Goal: Information Seeking & Learning: Learn about a topic

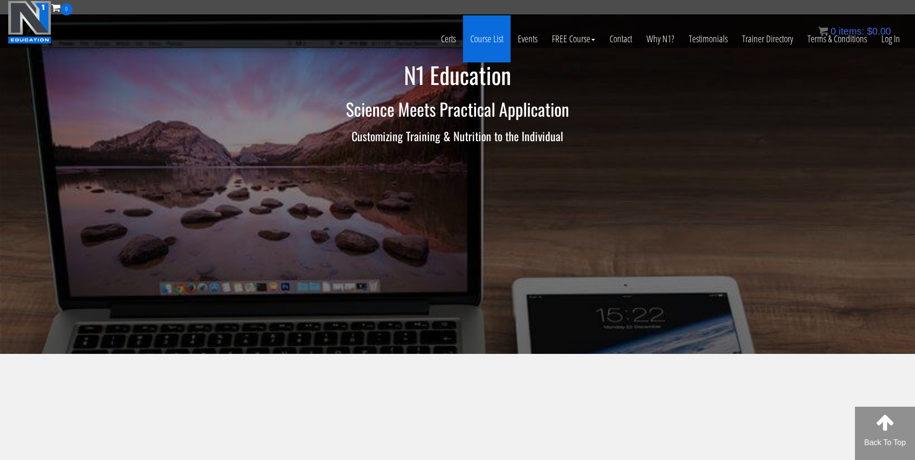
click at [486, 39] on link "Course List" at bounding box center [487, 38] width 48 height 47
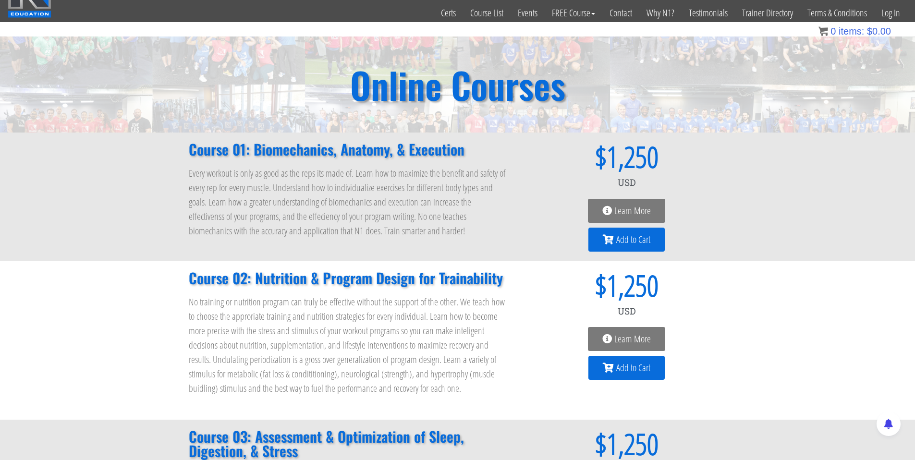
scroll to position [44, 0]
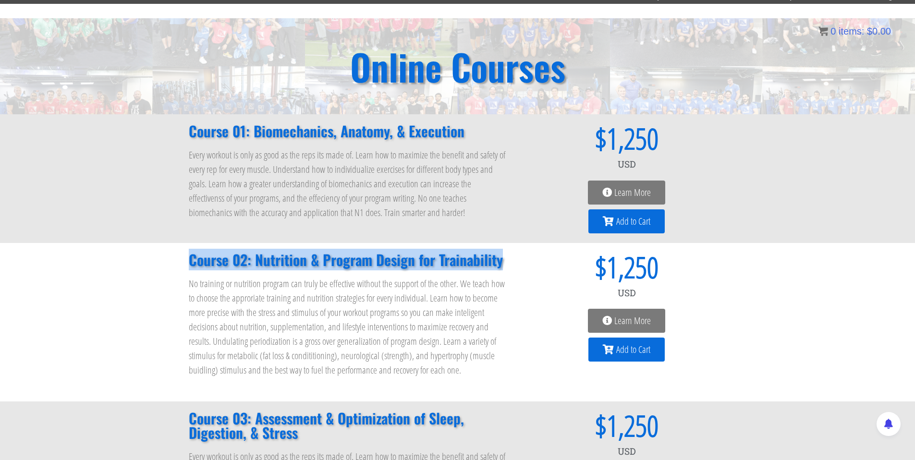
drag, startPoint x: 186, startPoint y: 257, endPoint x: 506, endPoint y: 259, distance: 319.8
click at [506, 259] on div "Course 02: Nutrition & Program Design for Trainability No training or nutrition…" at bounding box center [348, 322] width 328 height 149
copy h2 "Course 02: Nutrition & Program Design for Trainability"
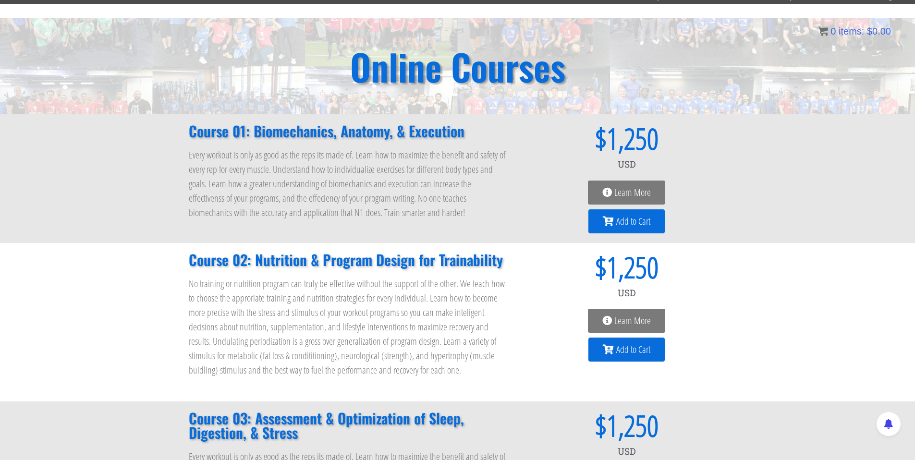
click at [410, 133] on h2 "Course 01: Biomechanics, Anatomy, & Execution" at bounding box center [348, 131] width 319 height 14
click at [389, 132] on h2 "Course 01: Biomechanics, Anatomy, & Execution" at bounding box center [348, 131] width 319 height 14
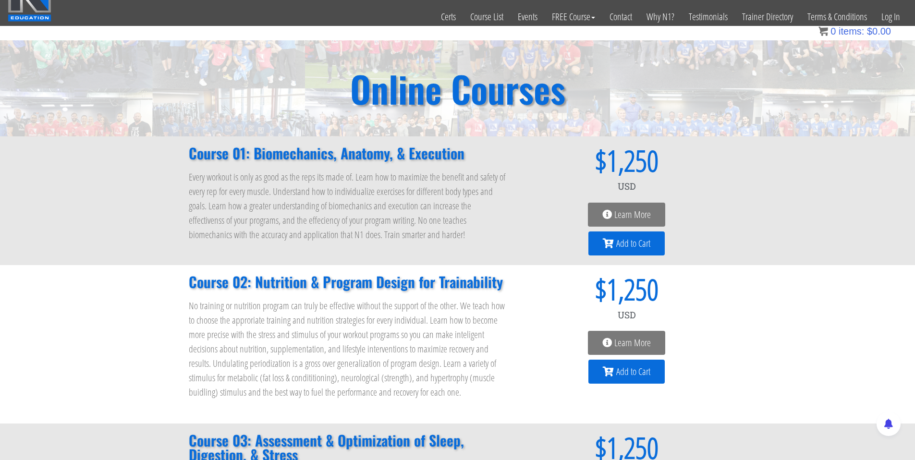
scroll to position [0, 0]
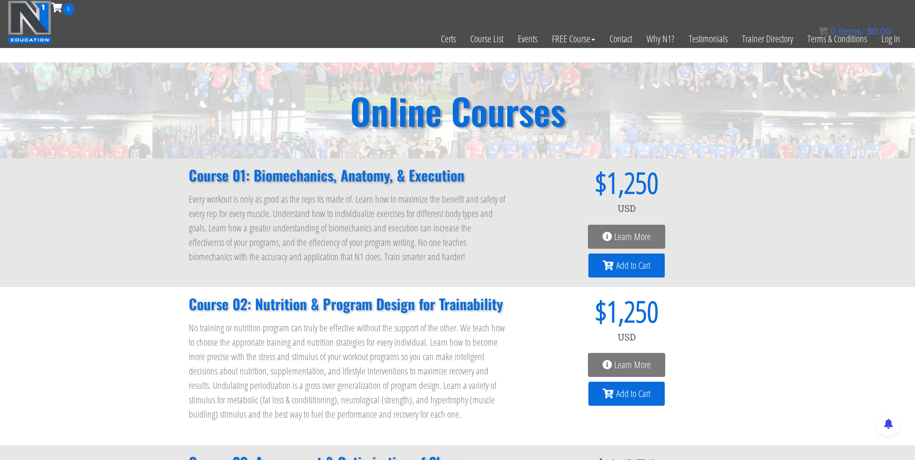
click at [421, 182] on h2 "Course 01: Biomechanics, Anatomy, & Execution" at bounding box center [348, 175] width 319 height 14
click at [628, 236] on span "Learn More" at bounding box center [632, 237] width 36 height 10
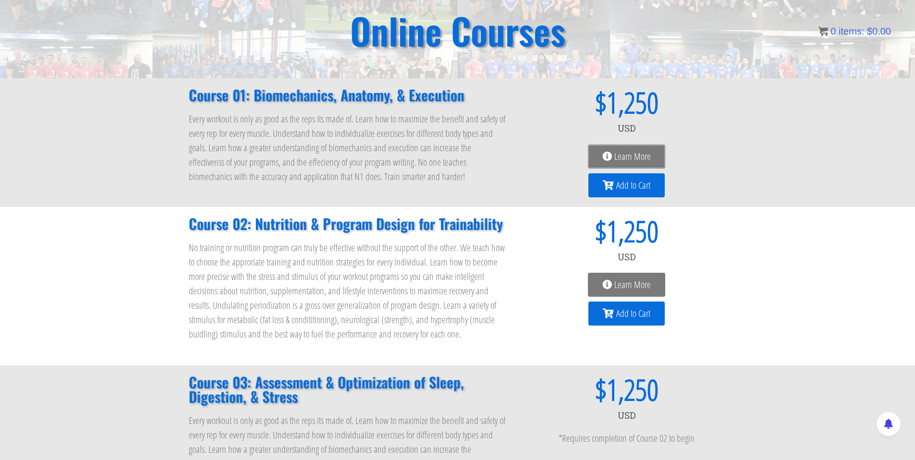
scroll to position [128, 0]
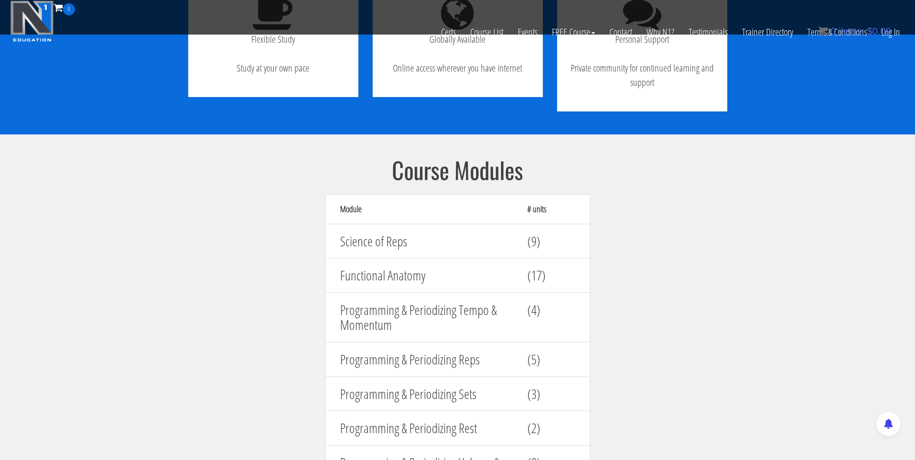
scroll to position [1026, 0]
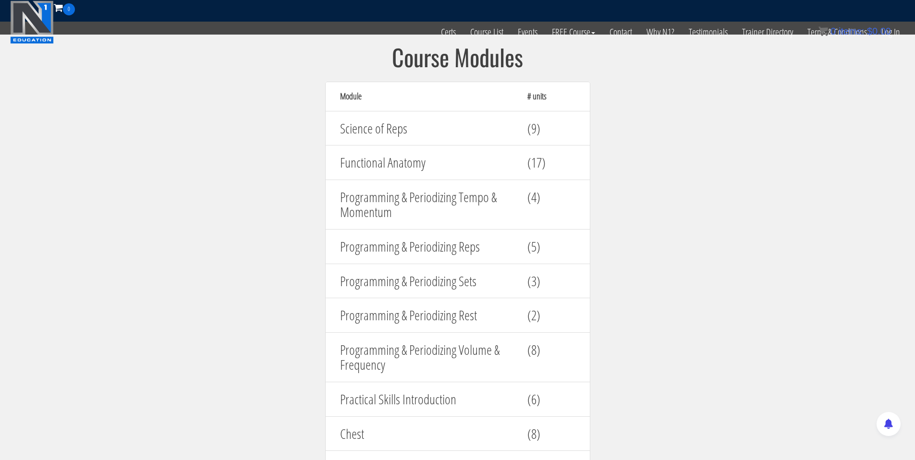
click at [373, 131] on h4 "Science of Reps" at bounding box center [426, 128] width 173 height 15
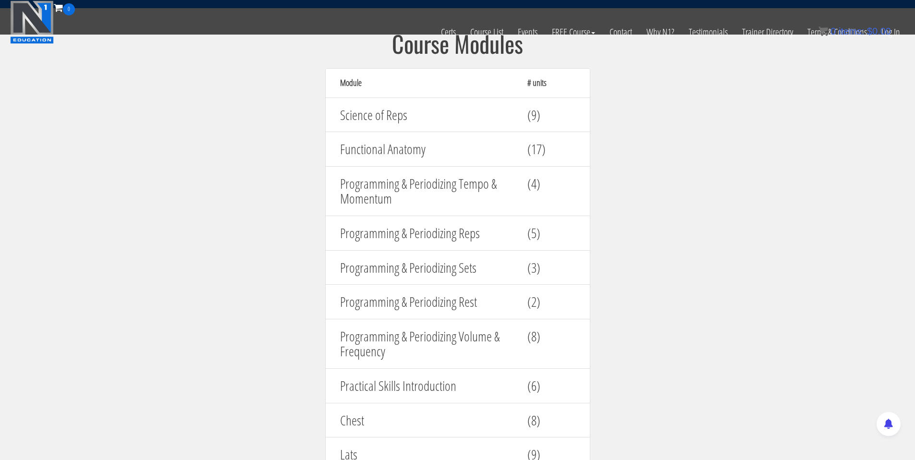
scroll to position [1040, 0]
